Goal: Information Seeking & Learning: Understand process/instructions

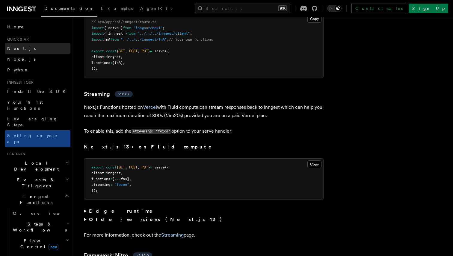
click at [38, 47] on link "Next.js" at bounding box center [38, 48] width 66 height 11
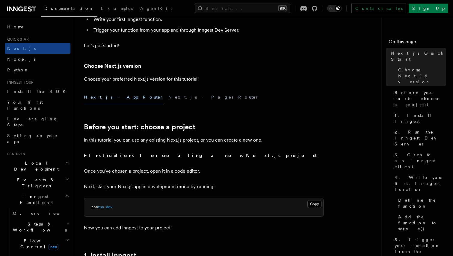
scroll to position [108, 0]
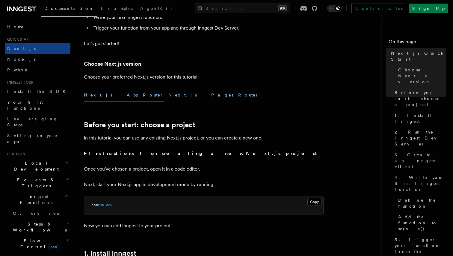
click at [168, 97] on button "Next.js - Pages Router" at bounding box center [213, 95] width 90 height 13
click at [100, 99] on button "Next.js - App Router" at bounding box center [124, 95] width 80 height 13
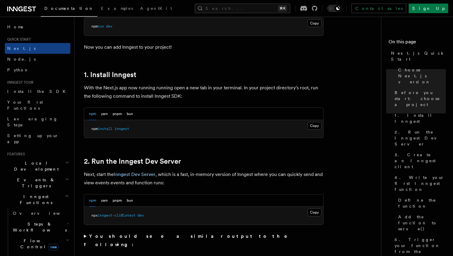
scroll to position [306, 0]
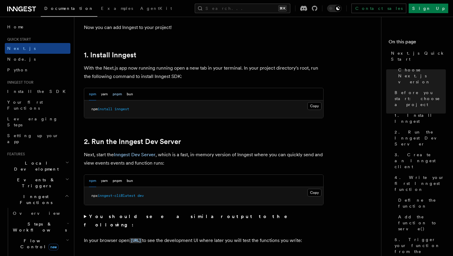
click at [117, 94] on button "pnpm" at bounding box center [117, 94] width 9 height 12
click at [116, 108] on span "inngest" at bounding box center [115, 109] width 15 height 4
copy article "pnpm add inngest"
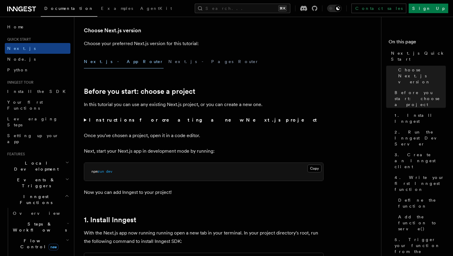
scroll to position [139, 0]
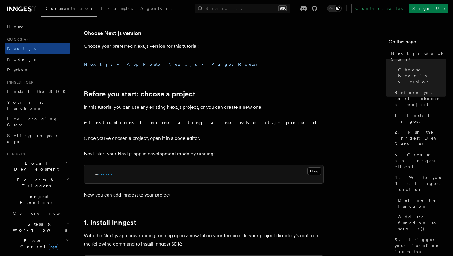
click at [168, 64] on button "Next.js - Pages Router" at bounding box center [213, 64] width 90 height 13
click at [110, 61] on button "Next.js - App Router" at bounding box center [124, 64] width 80 height 13
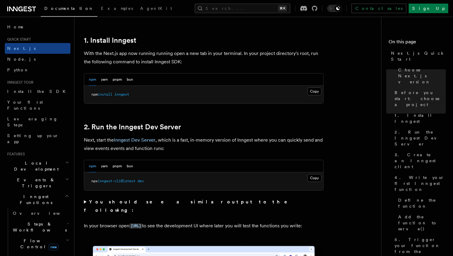
scroll to position [338, 0]
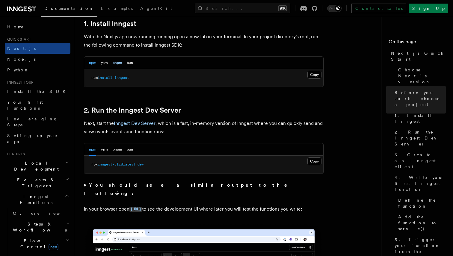
click at [119, 61] on button "pnpm" at bounding box center [117, 63] width 9 height 12
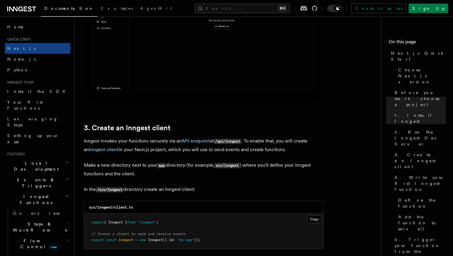
scroll to position [631, 0]
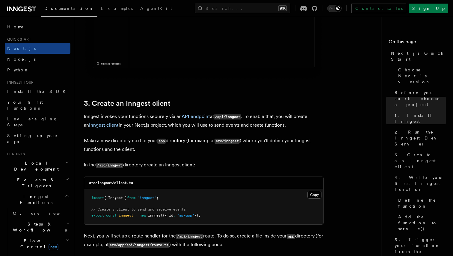
click at [296, 143] on p "Make a new directory next to your app directory (for example, src/inngest ) whe…" at bounding box center [203, 145] width 239 height 17
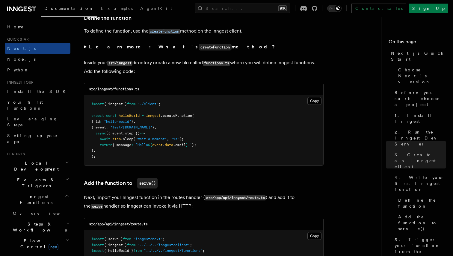
scroll to position [1026, 0]
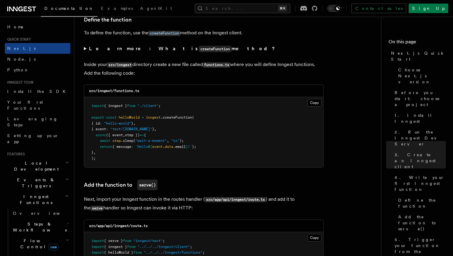
click at [85, 51] on summary "Learn more: What is createFunction method?" at bounding box center [203, 49] width 239 height 9
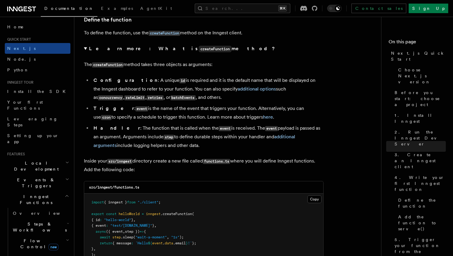
click at [85, 51] on summary "Learn more: What is createFunction method?" at bounding box center [203, 49] width 239 height 9
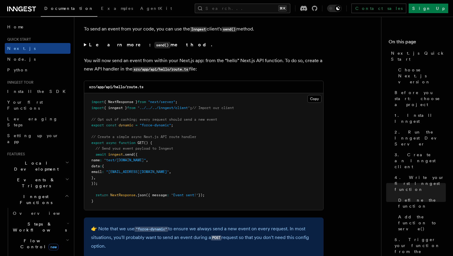
scroll to position [3185, 0]
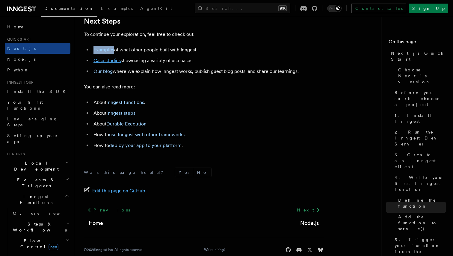
click at [109, 63] on link "Case studies" at bounding box center [106, 61] width 27 height 6
click at [183, 107] on li "About Inngest functions ." at bounding box center [208, 102] width 232 height 8
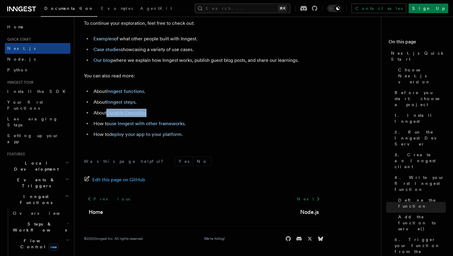
scroll to position [3755, 0]
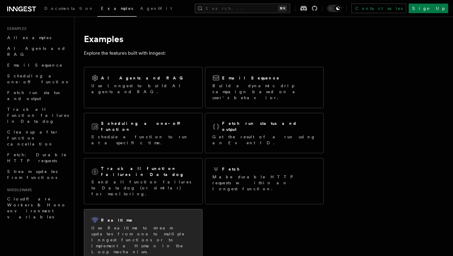
click at [138, 217] on div "Realtime" at bounding box center [143, 220] width 104 height 7
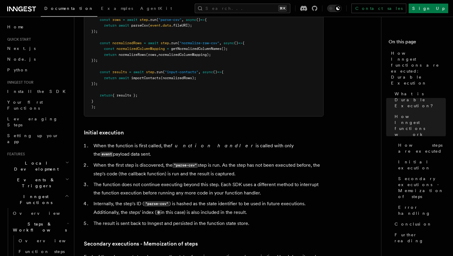
scroll to position [652, 0]
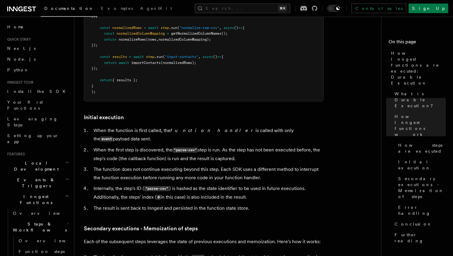
click at [345, 121] on article "Features Inngest Functions Steps & Workflows How Inngest functions are executed…" at bounding box center [230, 82] width 292 height 1416
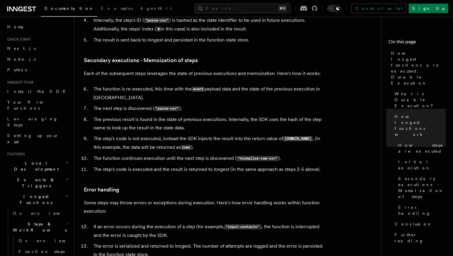
scroll to position [826, 0]
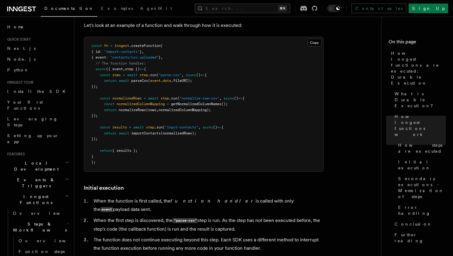
scroll to position [358, 0]
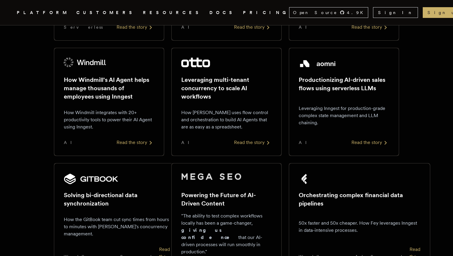
scroll to position [345, 0]
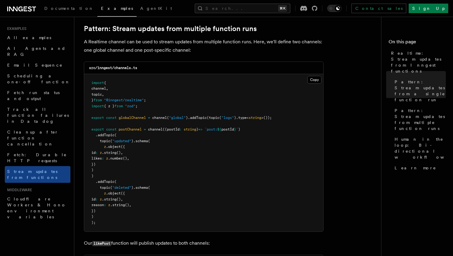
scroll to position [536, 0]
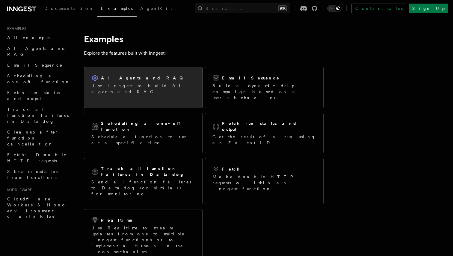
click at [167, 90] on div "AI Agents and RAG Use Inngest to build AI agents and RAG." at bounding box center [143, 84] width 118 height 35
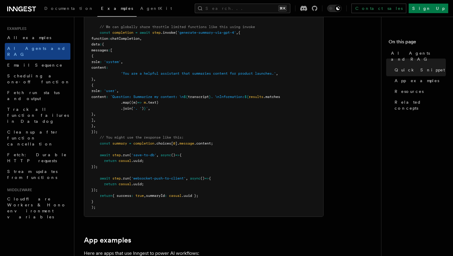
scroll to position [400, 0]
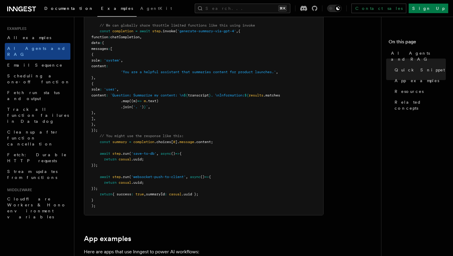
click at [61, 10] on span "Documentation" at bounding box center [68, 8] width 49 height 5
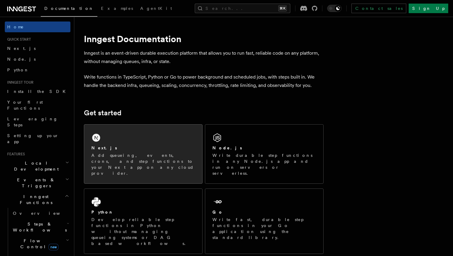
click at [180, 162] on p "Add queueing, events, crons, and step functions to your Next app on any cloud p…" at bounding box center [143, 165] width 104 height 24
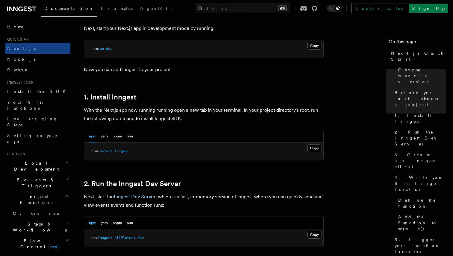
scroll to position [265, 0]
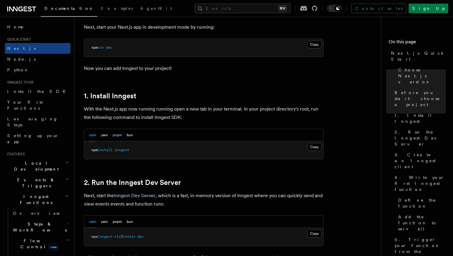
click at [116, 137] on button "pnpm" at bounding box center [117, 135] width 9 height 12
click at [316, 145] on button "Copy Copied" at bounding box center [314, 147] width 14 height 8
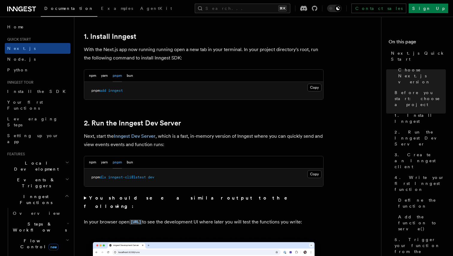
scroll to position [326, 0]
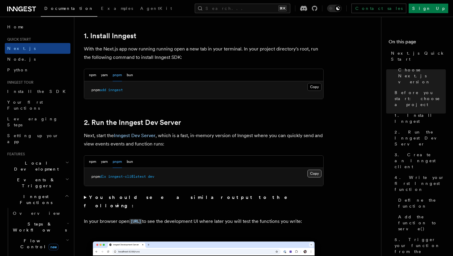
click at [314, 177] on button "Copy Copied" at bounding box center [314, 174] width 14 height 8
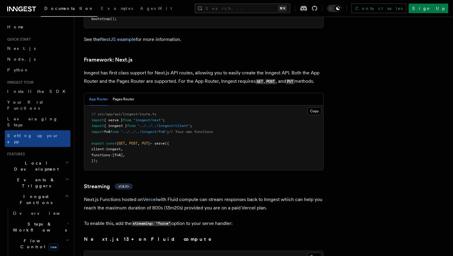
scroll to position [3880, 0]
click at [124, 93] on button "Pages Router" at bounding box center [124, 99] width 22 height 12
click at [101, 93] on button "App Router" at bounding box center [98, 99] width 19 height 12
click at [314, 107] on button "Copy Copied" at bounding box center [314, 111] width 14 height 8
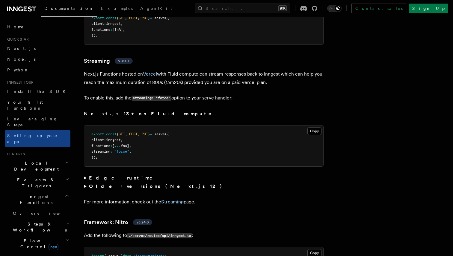
scroll to position [4008, 0]
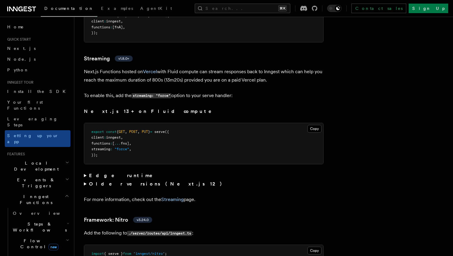
click at [92, 173] on strong "Edge runtime" at bounding box center [125, 176] width 72 height 6
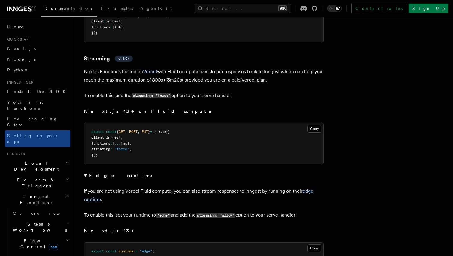
click at [92, 173] on strong "Edge runtime" at bounding box center [125, 176] width 72 height 6
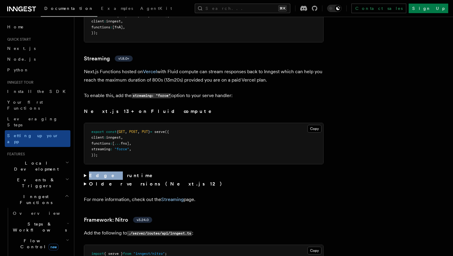
click at [92, 173] on strong "Edge runtime" at bounding box center [125, 176] width 72 height 6
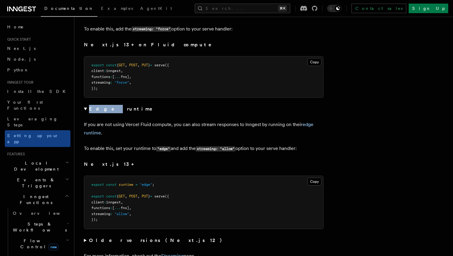
scroll to position [4076, 0]
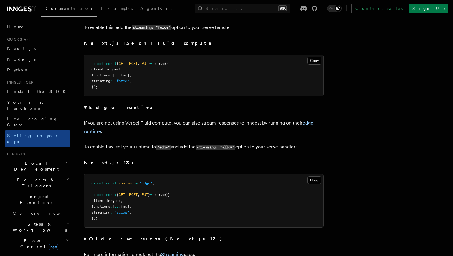
click at [159, 119] on p "If you are not using Vercel Fluid compute, you can also stream responses to Inn…" at bounding box center [203, 127] width 239 height 17
click at [90, 105] on strong "Edge runtime" at bounding box center [125, 108] width 72 height 6
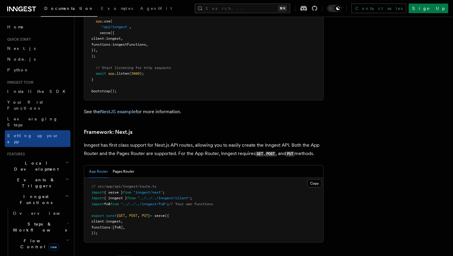
scroll to position [3812, 0]
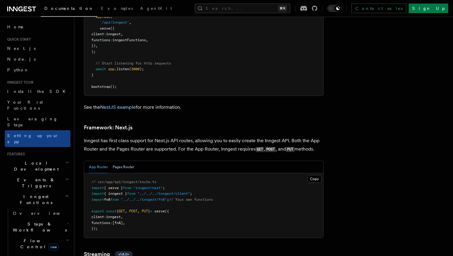
click at [125, 161] on button "Pages Router" at bounding box center [124, 167] width 22 height 12
click at [100, 161] on button "App Router" at bounding box center [98, 167] width 19 height 12
click at [209, 251] on h3 "Streaming v1.8.0+" at bounding box center [203, 255] width 239 height 8
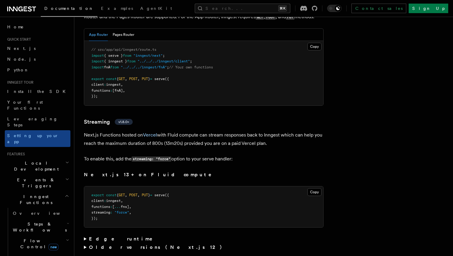
scroll to position [3948, 0]
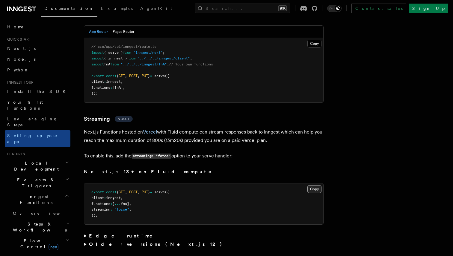
click at [315, 186] on button "Copy Copied" at bounding box center [314, 190] width 14 height 8
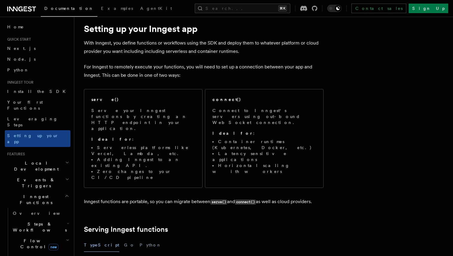
scroll to position [0, 0]
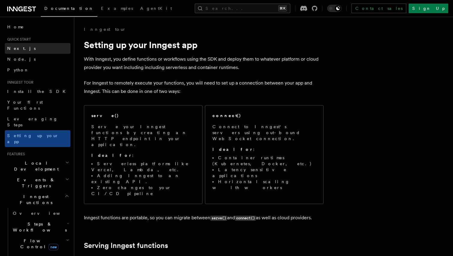
click at [25, 49] on link "Next.js" at bounding box center [38, 48] width 66 height 11
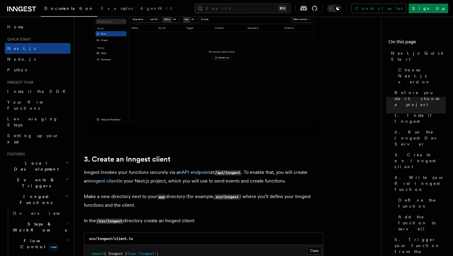
scroll to position [660, 0]
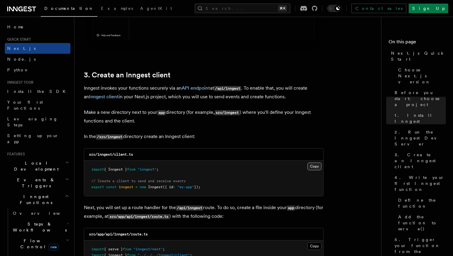
click at [313, 168] on button "Copy Copied" at bounding box center [314, 167] width 14 height 8
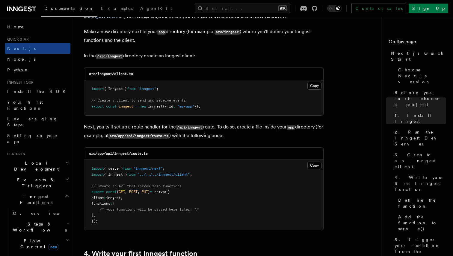
scroll to position [745, 0]
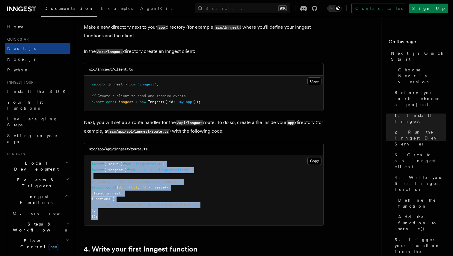
drag, startPoint x: 100, startPoint y: 219, endPoint x: 88, endPoint y: 161, distance: 59.3
click at [88, 161] on pre "import { serve } from "inngest/next" ; import { inngest } from "../../../innges…" at bounding box center [203, 191] width 239 height 70
copy code "import { serve } from "inngest/next" ; import { inngest } from "../../../innges…"
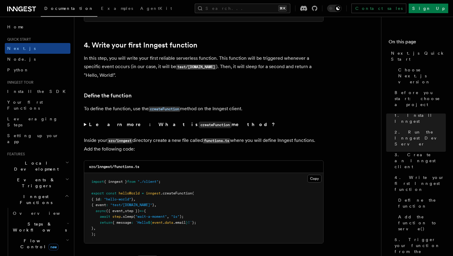
scroll to position [951, 0]
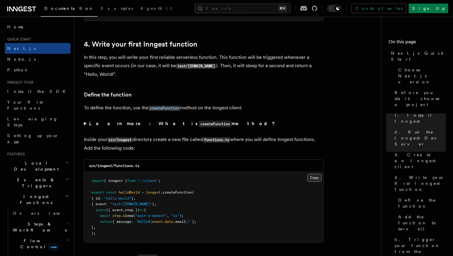
click at [316, 180] on button "Copy Copied" at bounding box center [314, 178] width 14 height 8
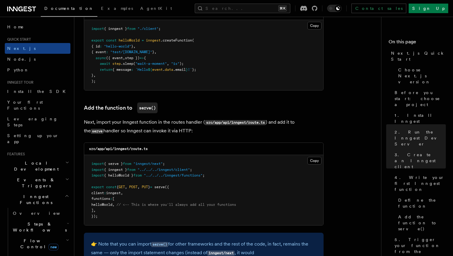
scroll to position [1105, 0]
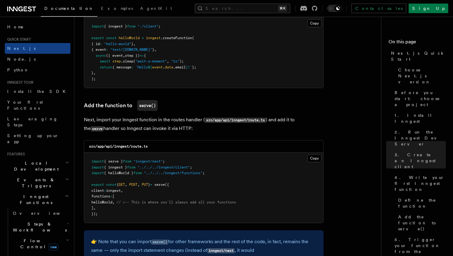
click at [100, 218] on pre "import { serve } from "inngest/next" ; import { inngest } from "../../../innges…" at bounding box center [203, 188] width 239 height 70
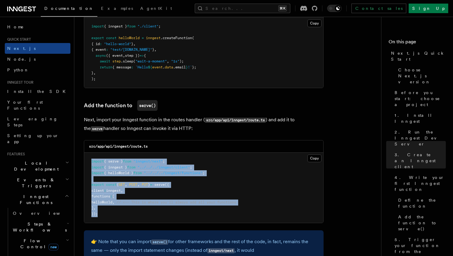
drag, startPoint x: 101, startPoint y: 217, endPoint x: 75, endPoint y: 157, distance: 65.9
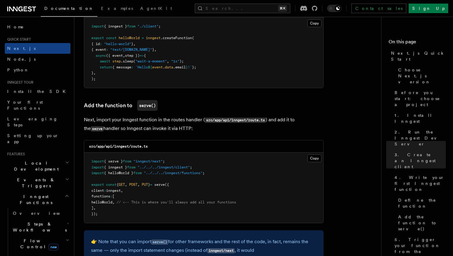
click at [142, 210] on pre "import { serve } from "inngest/next" ; import { inngest } from "../../../innges…" at bounding box center [203, 188] width 239 height 70
click at [178, 175] on span ""../../../inngest/functions"" at bounding box center [173, 173] width 59 height 4
copy code "import { helloWorld } from "../../../inngest/functions" ;"
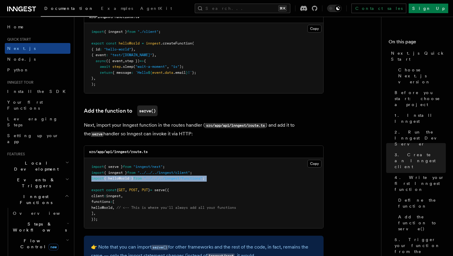
scroll to position [1098, 0]
